Goal: Navigation & Orientation: Find specific page/section

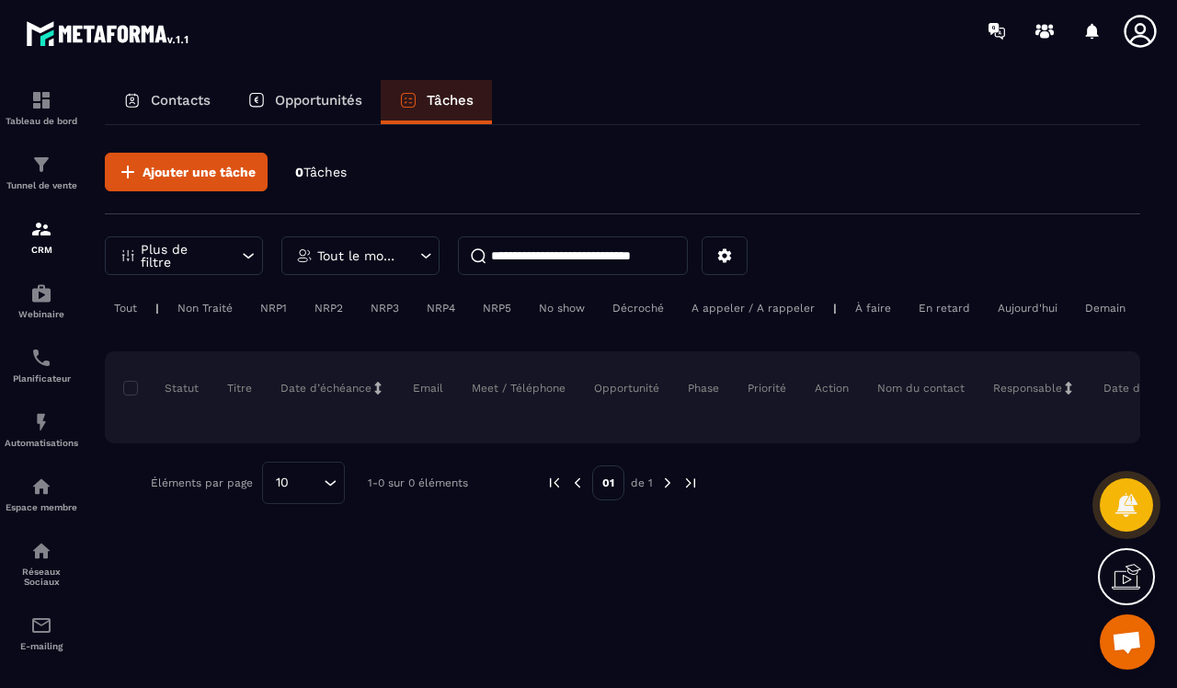
click at [342, 98] on p "Opportunités" at bounding box center [318, 100] width 87 height 17
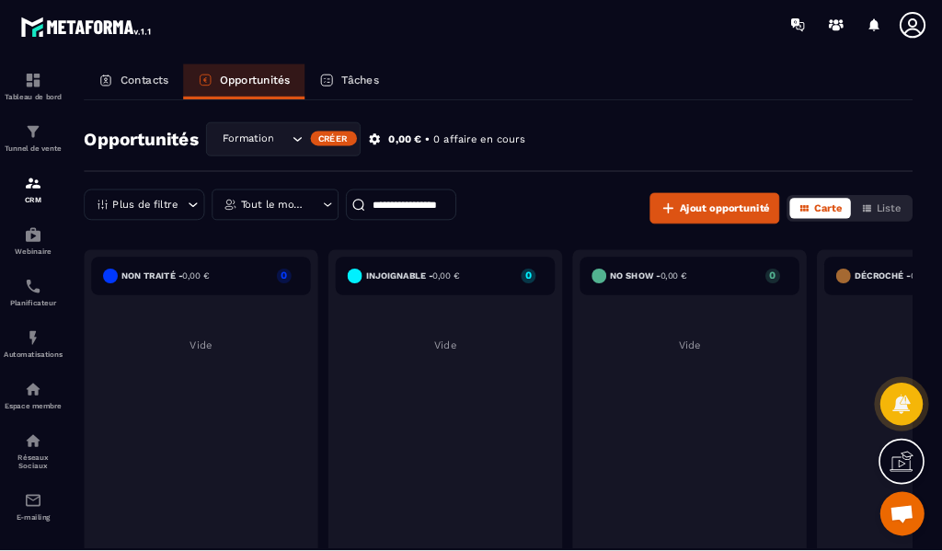
scroll to position [411, 0]
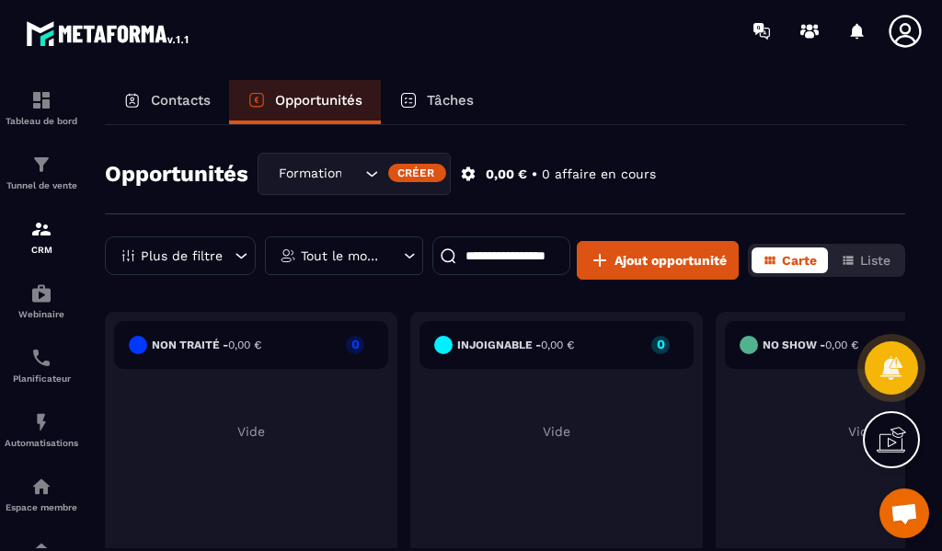
click at [176, 101] on p "Contacts" at bounding box center [181, 100] width 60 height 17
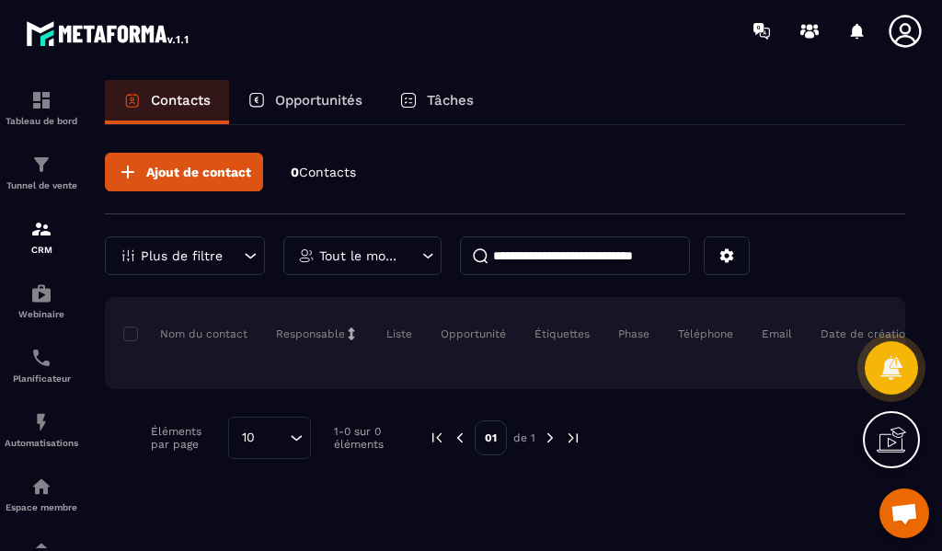
click at [305, 108] on div "Opportunités" at bounding box center [305, 102] width 152 height 44
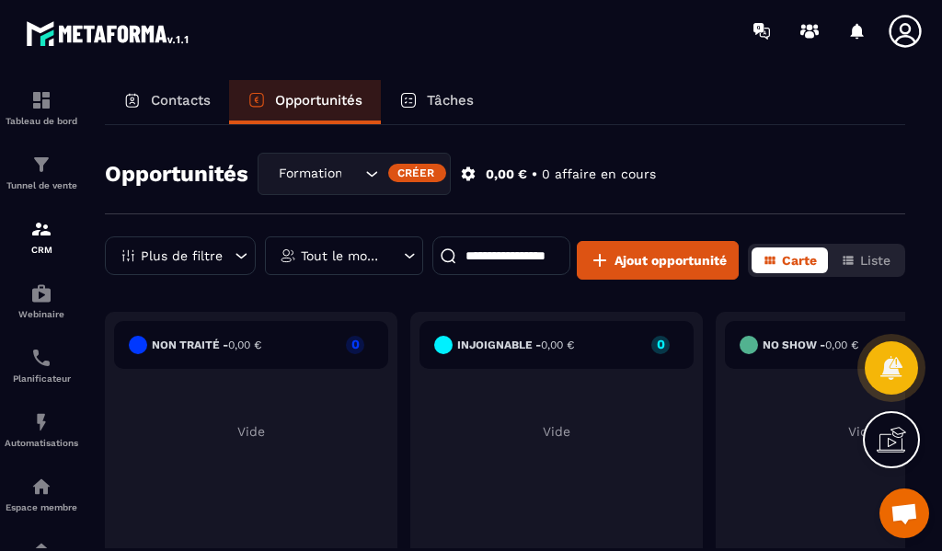
click at [161, 92] on p "Contacts" at bounding box center [181, 100] width 60 height 17
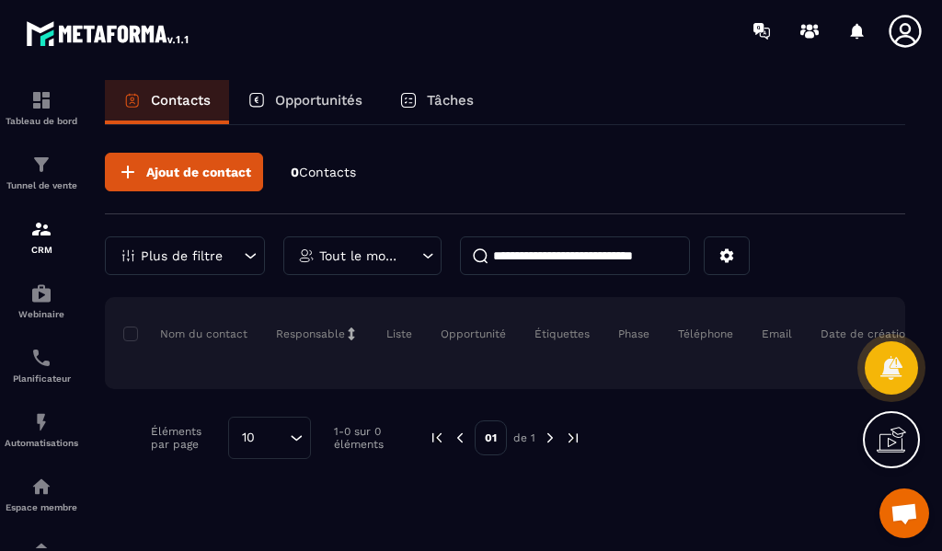
click at [299, 97] on p "Opportunités" at bounding box center [318, 100] width 87 height 17
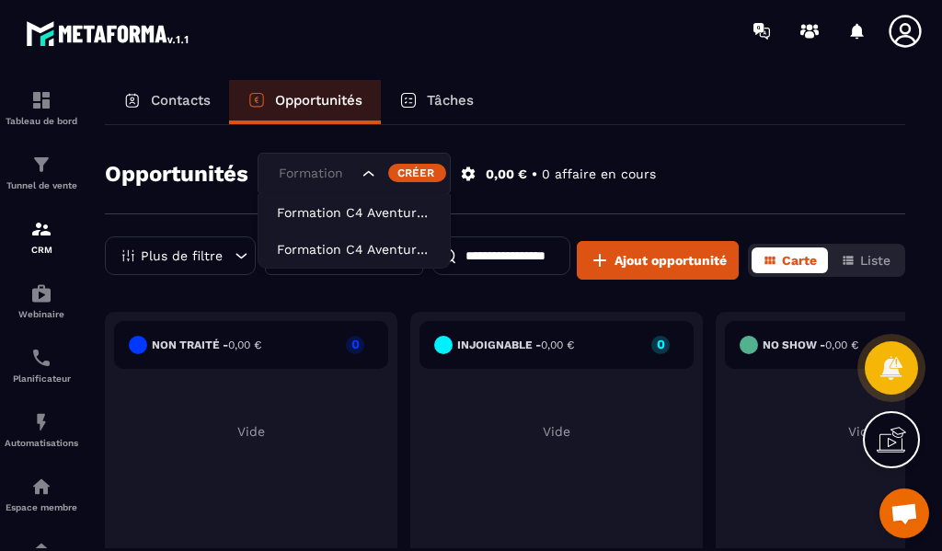
click at [376, 179] on icon "Search for option" at bounding box center [369, 174] width 18 height 18
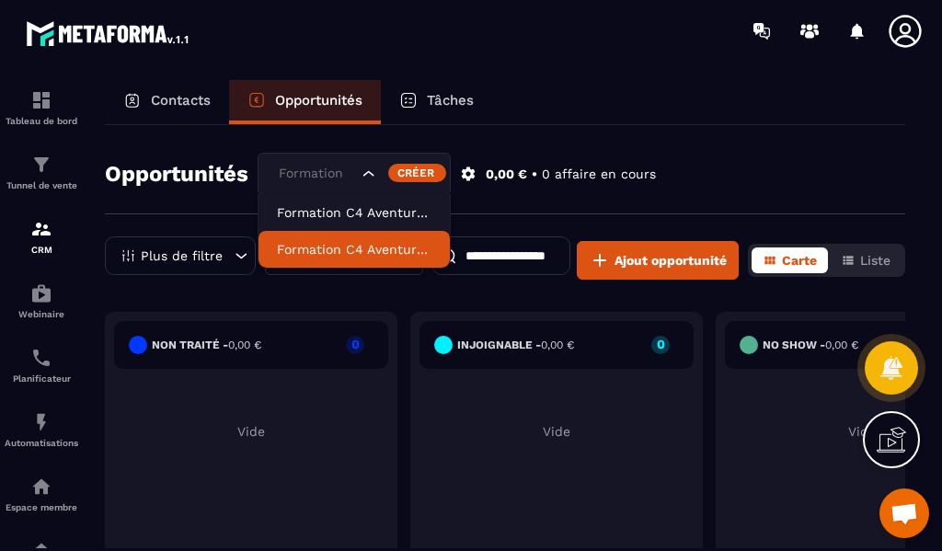
click at [350, 243] on p "Formation C4 Aventures Gestionnaires" at bounding box center [354, 249] width 154 height 18
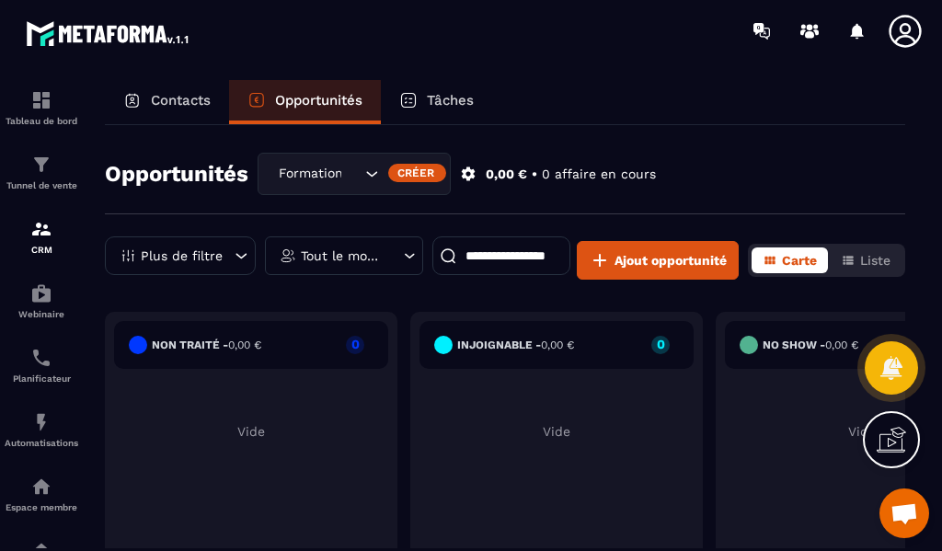
click at [186, 108] on p "Contacts" at bounding box center [181, 100] width 60 height 17
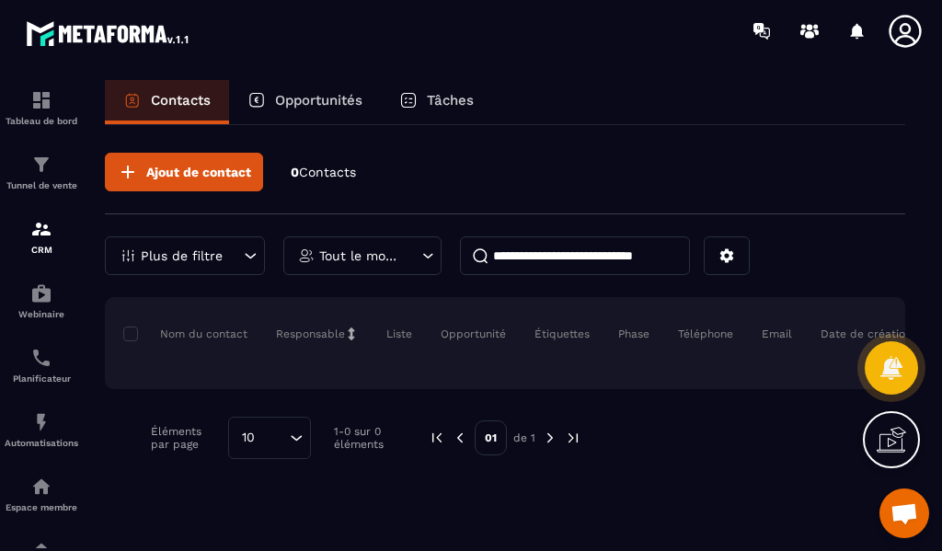
click at [340, 110] on div "Opportunités" at bounding box center [305, 102] width 152 height 44
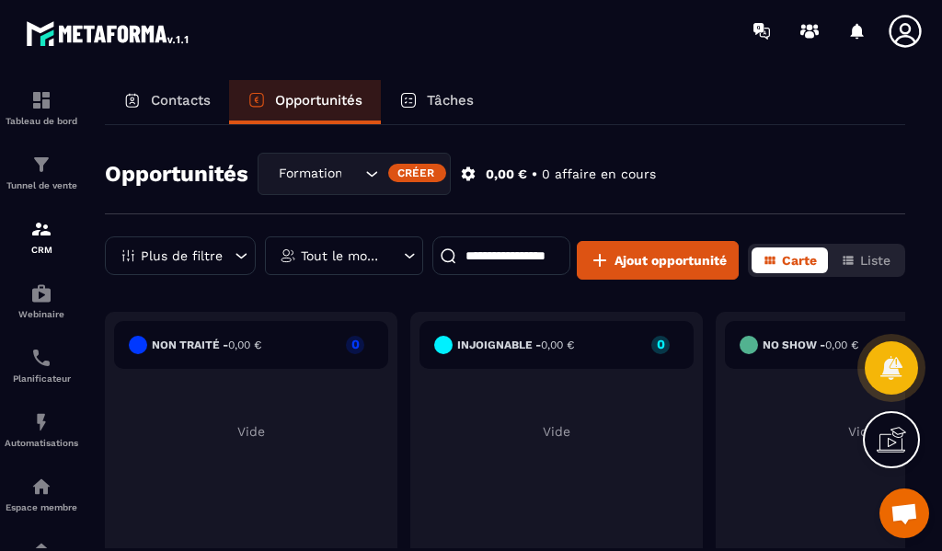
click at [420, 97] on div "Tâches" at bounding box center [436, 102] width 111 height 44
